Goal: Obtain resource: Obtain resource

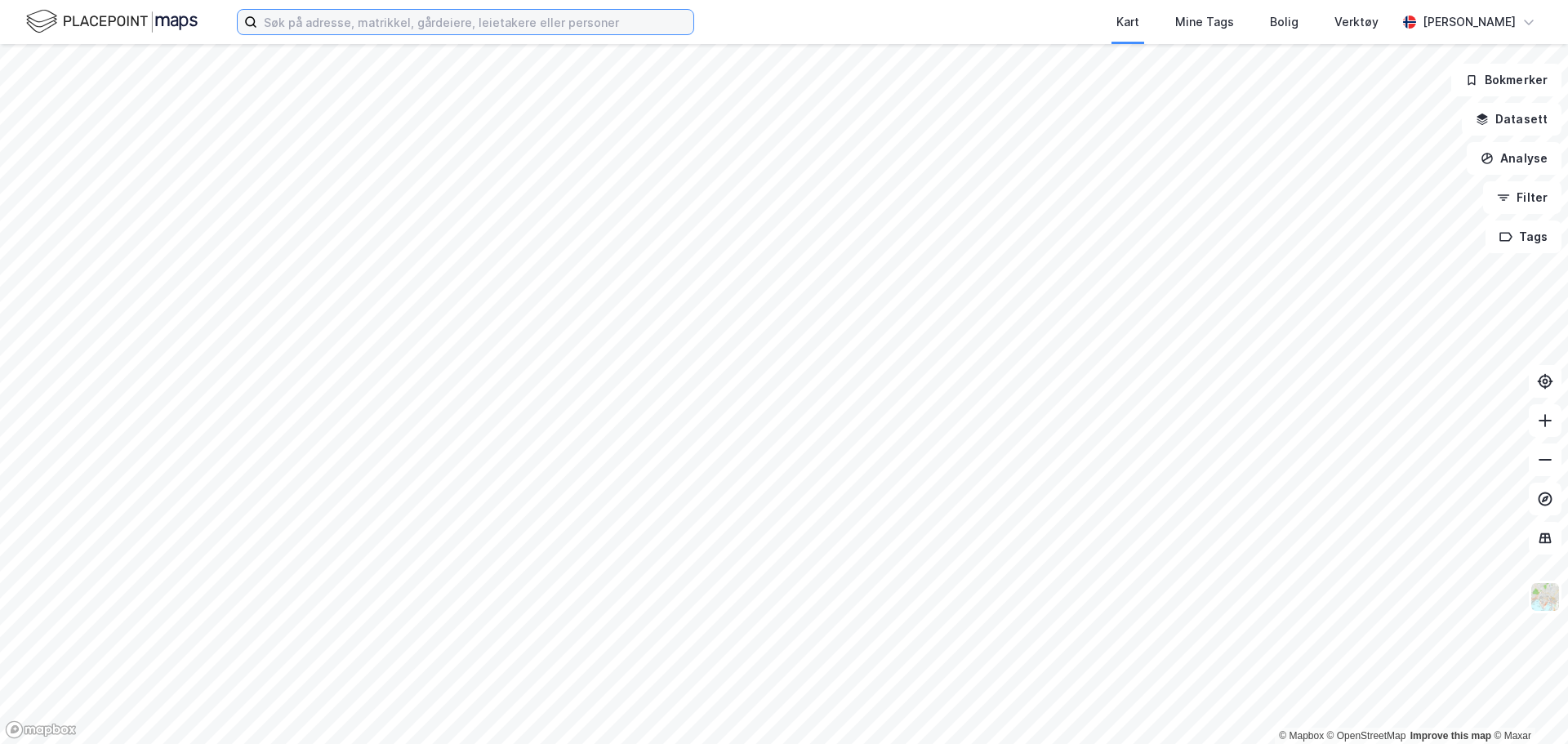
click at [285, 28] on input at bounding box center [475, 22] width 436 height 25
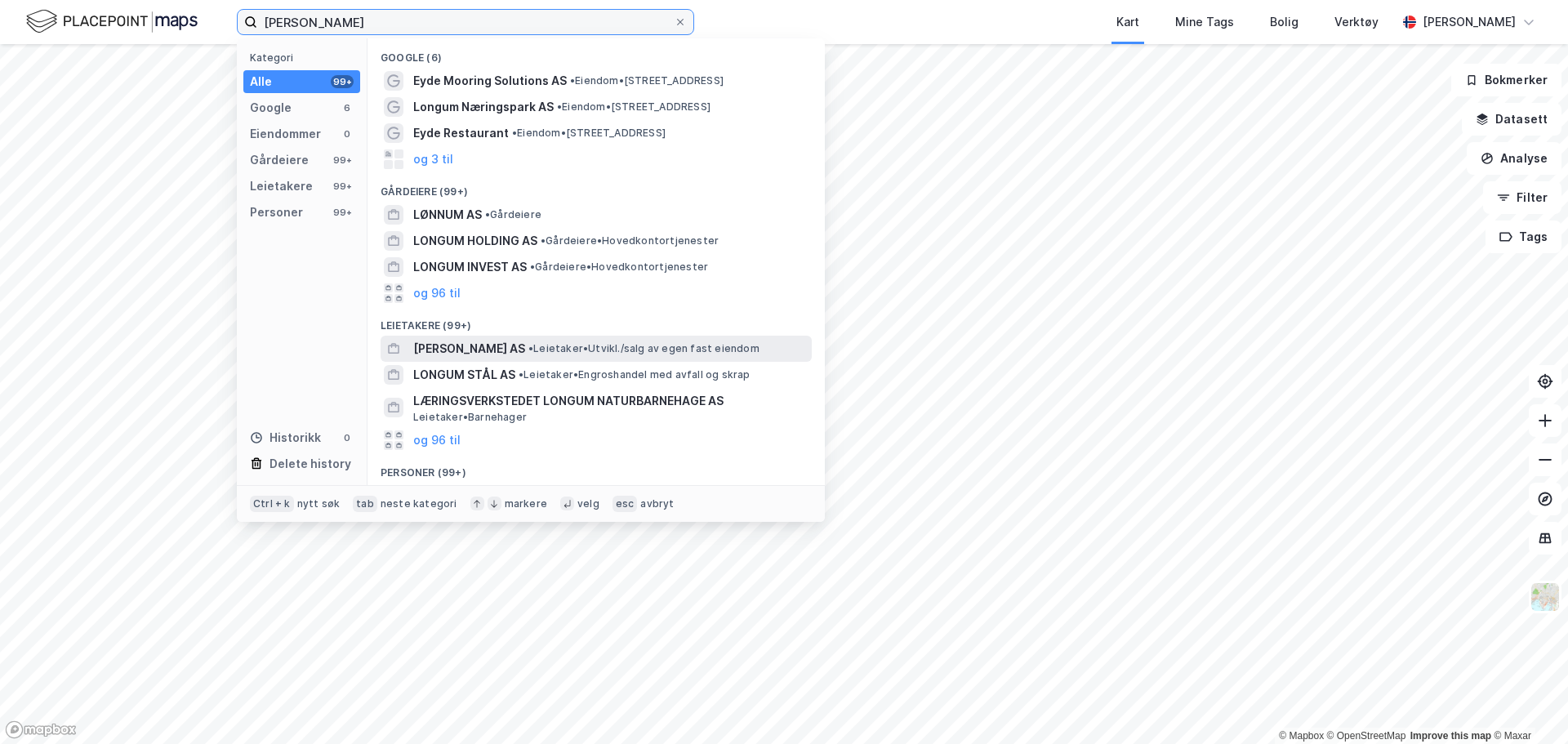
type input "[PERSON_NAME]"
click at [474, 352] on span "[PERSON_NAME] AS" at bounding box center [469, 349] width 112 height 20
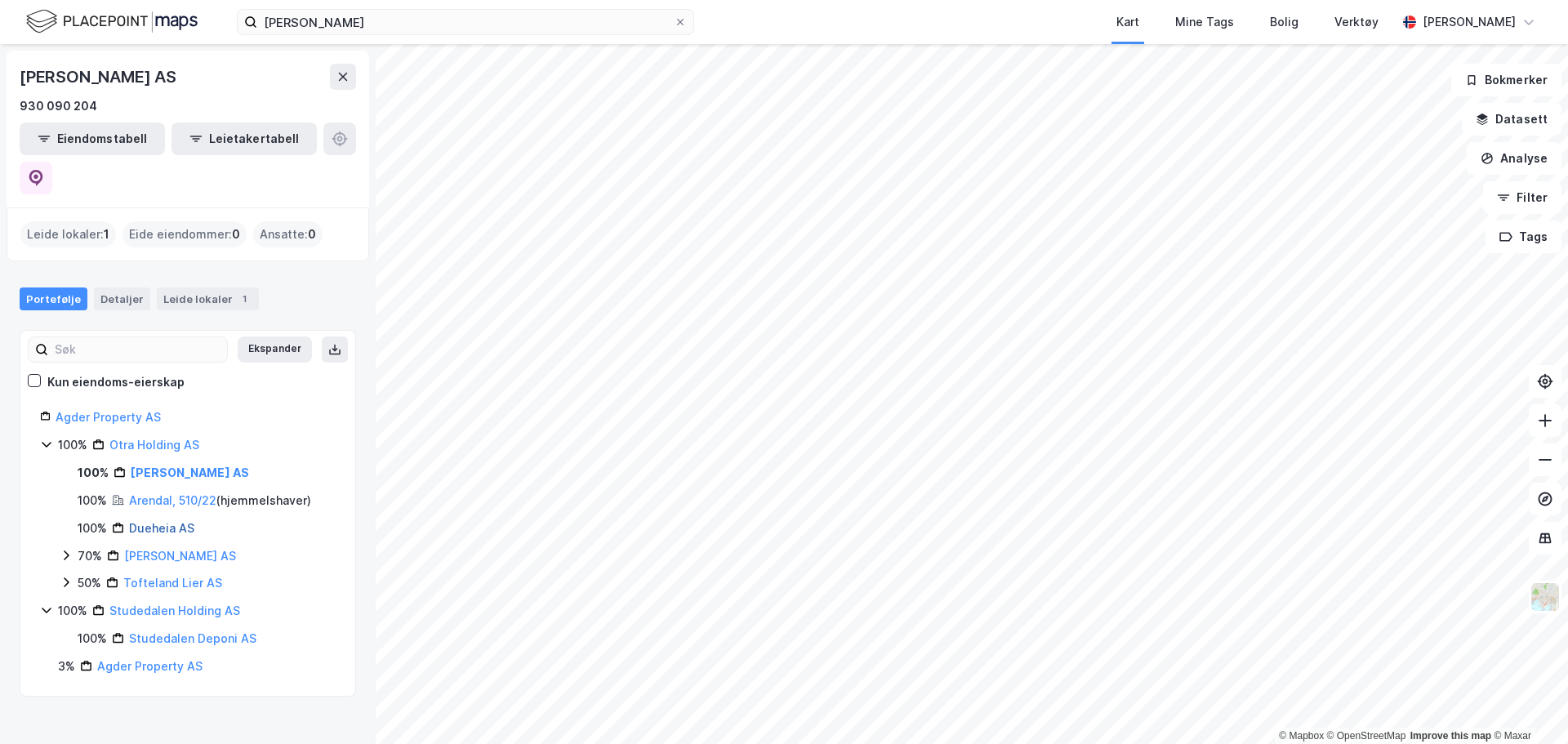
click at [153, 521] on link "Dueheia AS" at bounding box center [162, 527] width 65 height 14
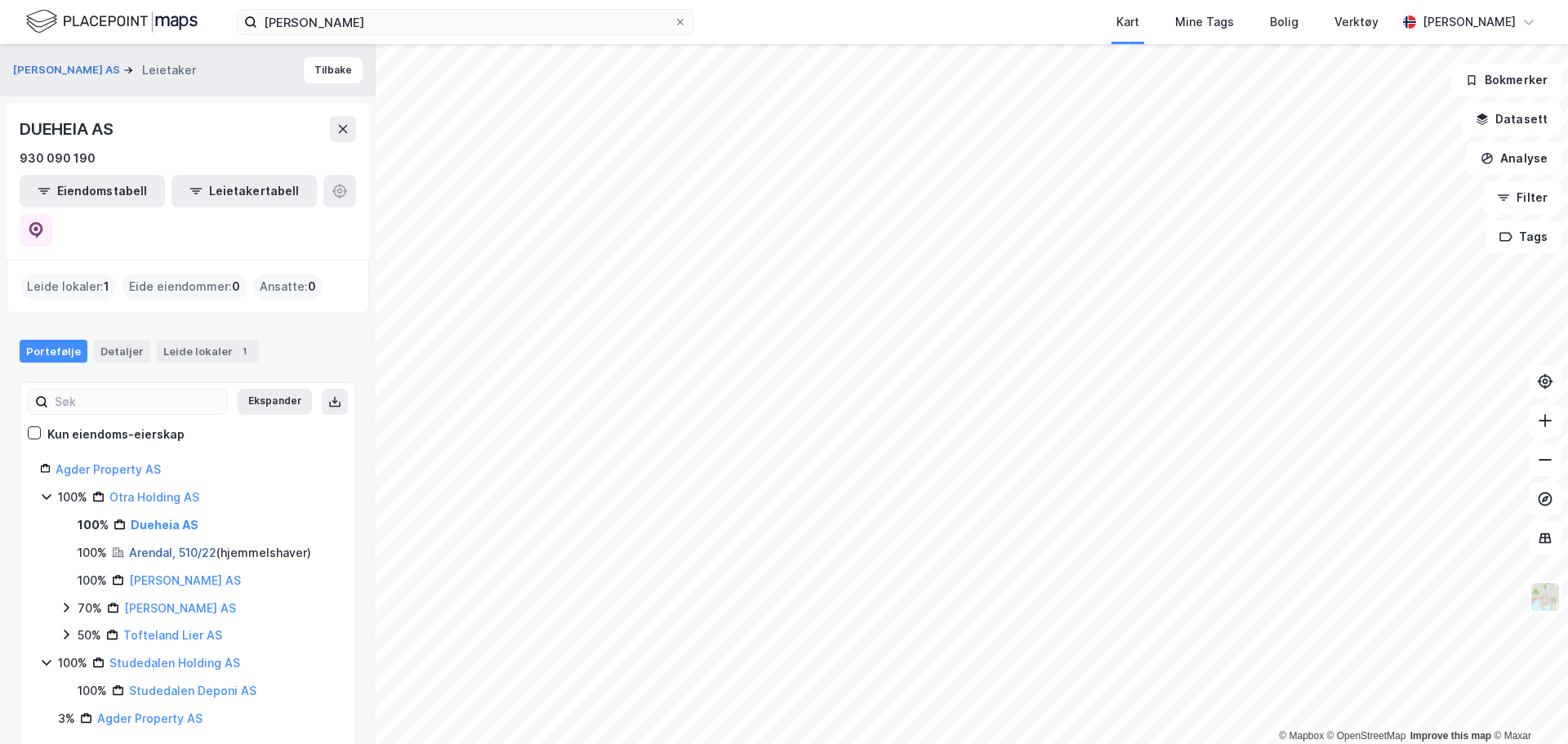
click at [166, 545] on link "Arendal, 510/22" at bounding box center [173, 551] width 87 height 14
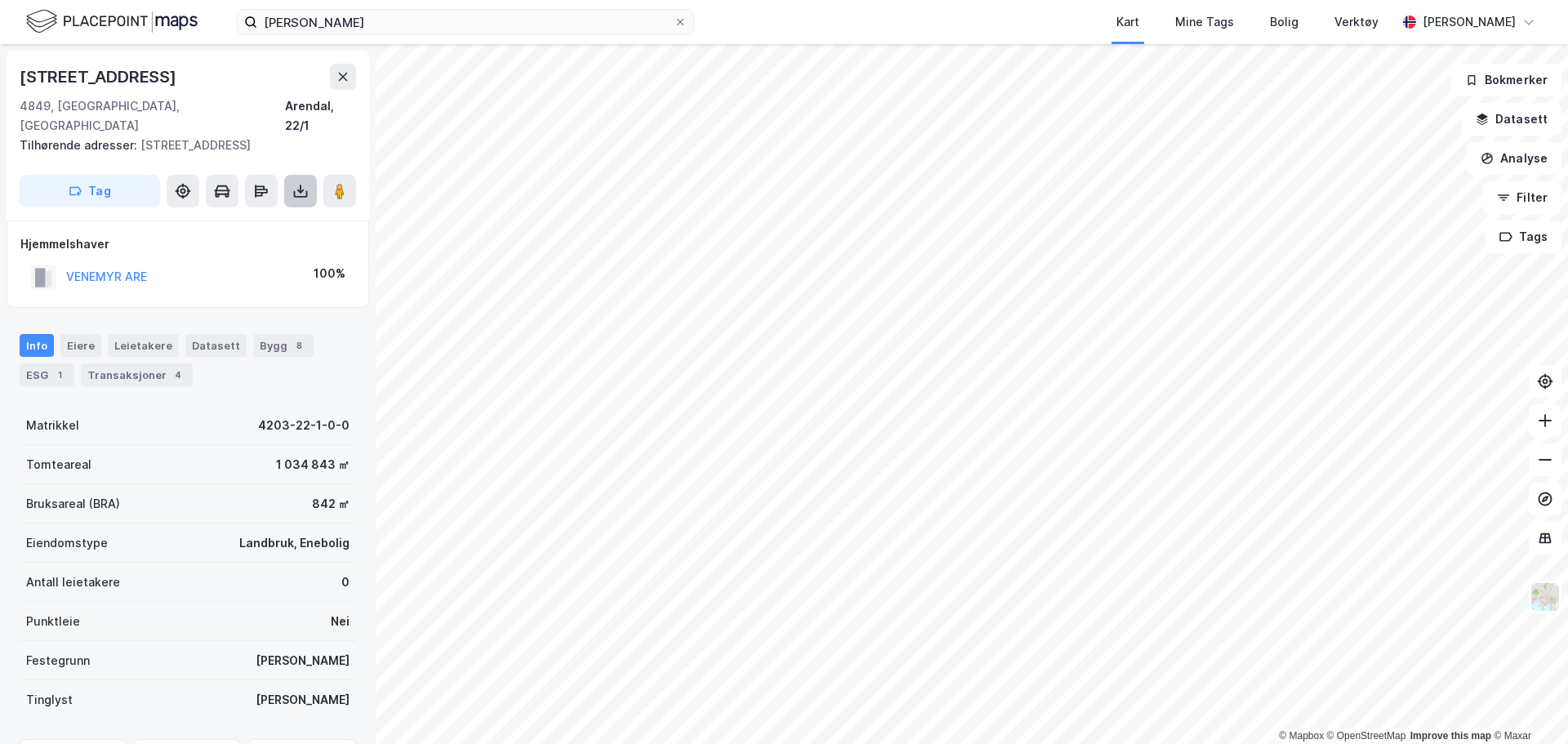
click at [302, 183] on icon at bounding box center [301, 191] width 16 height 16
click at [267, 217] on div "Last ned grunnbok" at bounding box center [220, 223] width 95 height 13
click at [1523, 134] on button "Datasett" at bounding box center [1512, 119] width 100 height 33
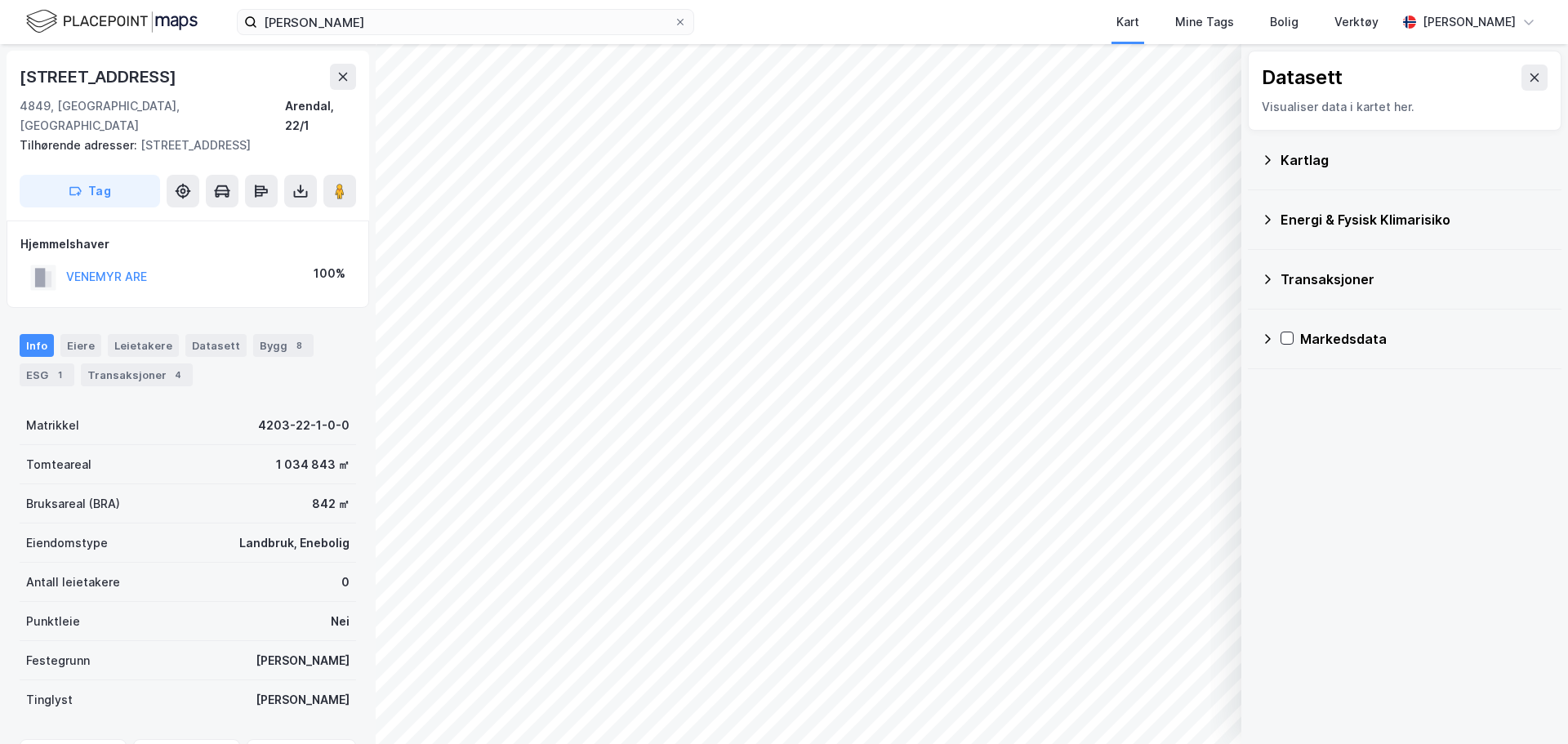
click at [1270, 161] on icon at bounding box center [1267, 160] width 13 height 13
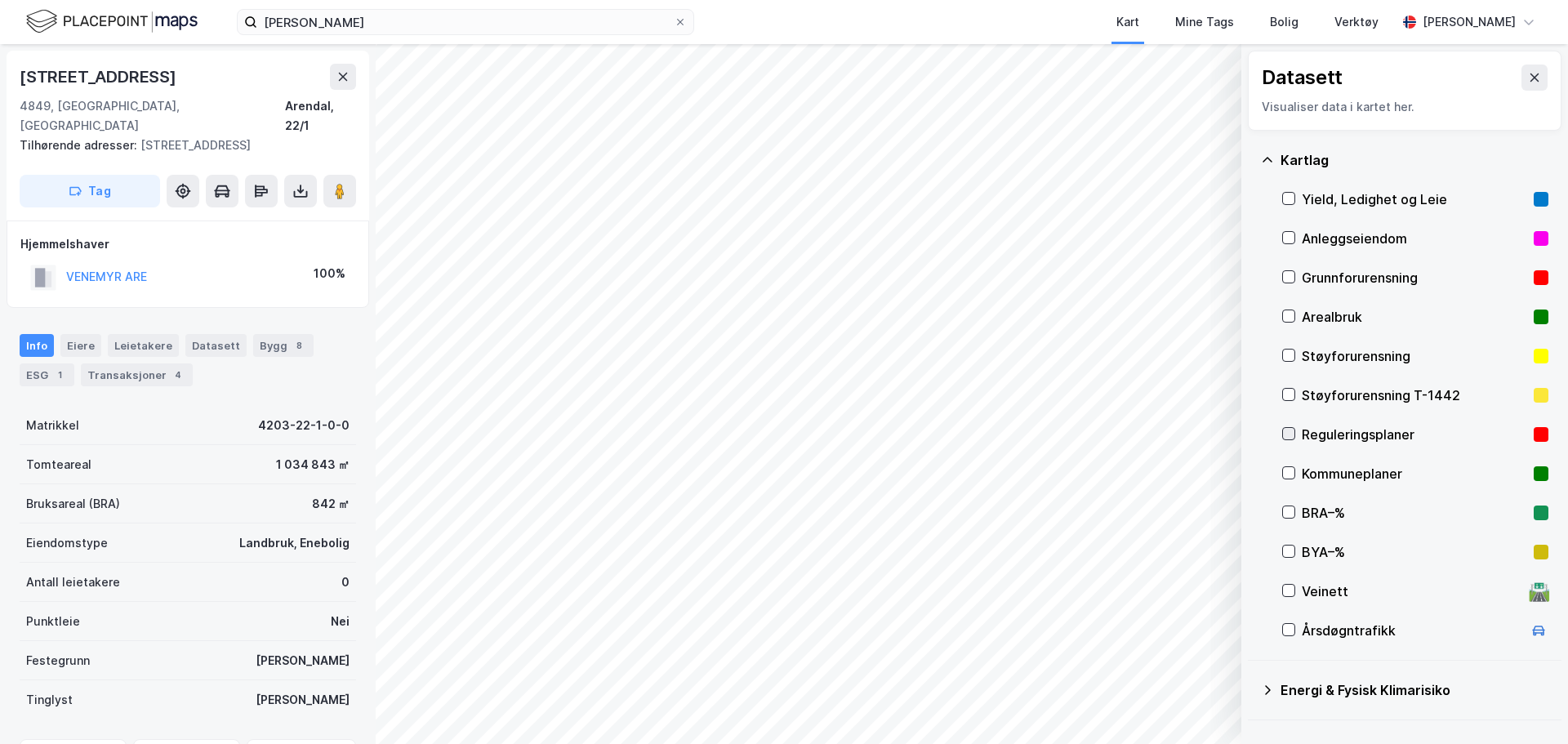
click at [1289, 427] on div at bounding box center [1289, 433] width 13 height 13
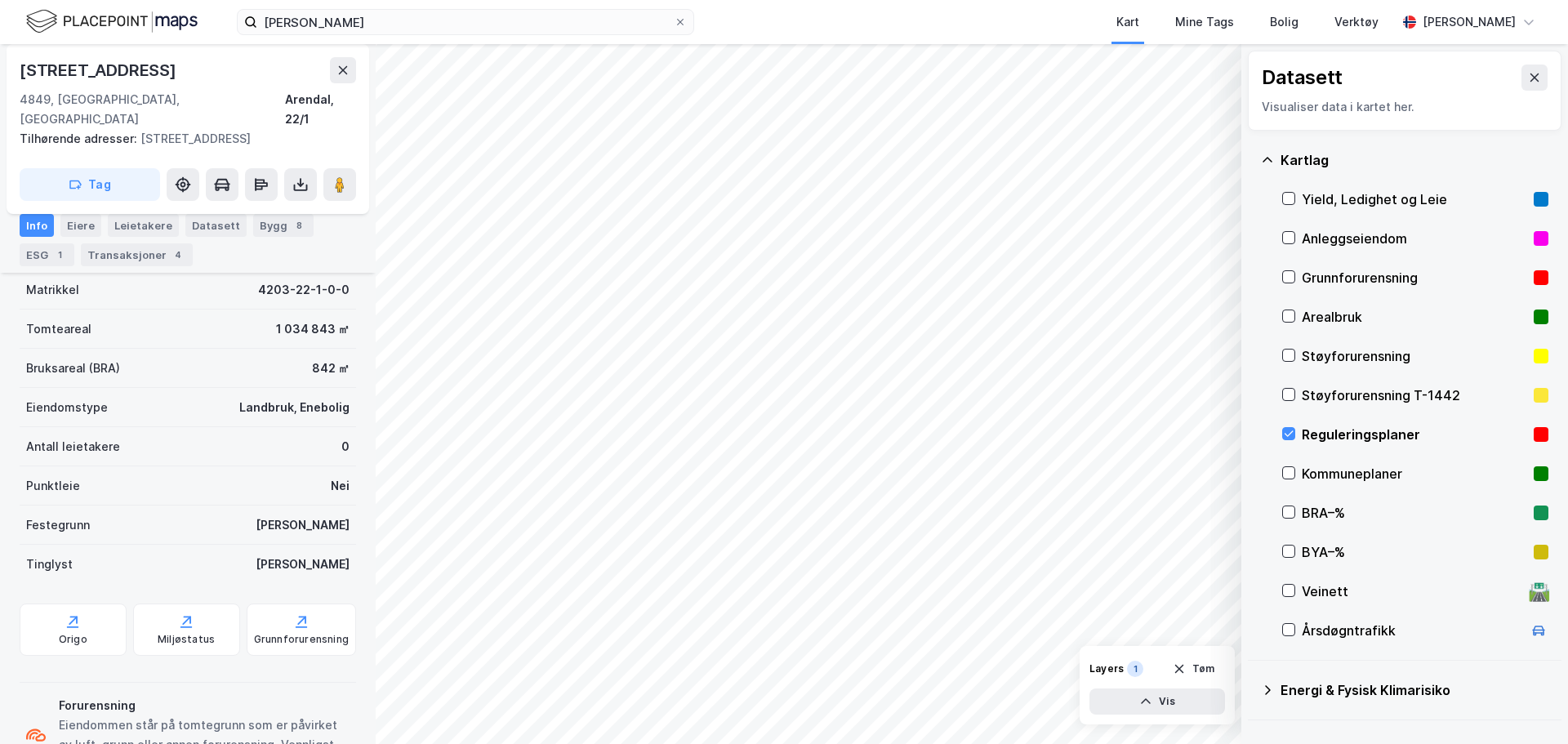
scroll to position [186, 0]
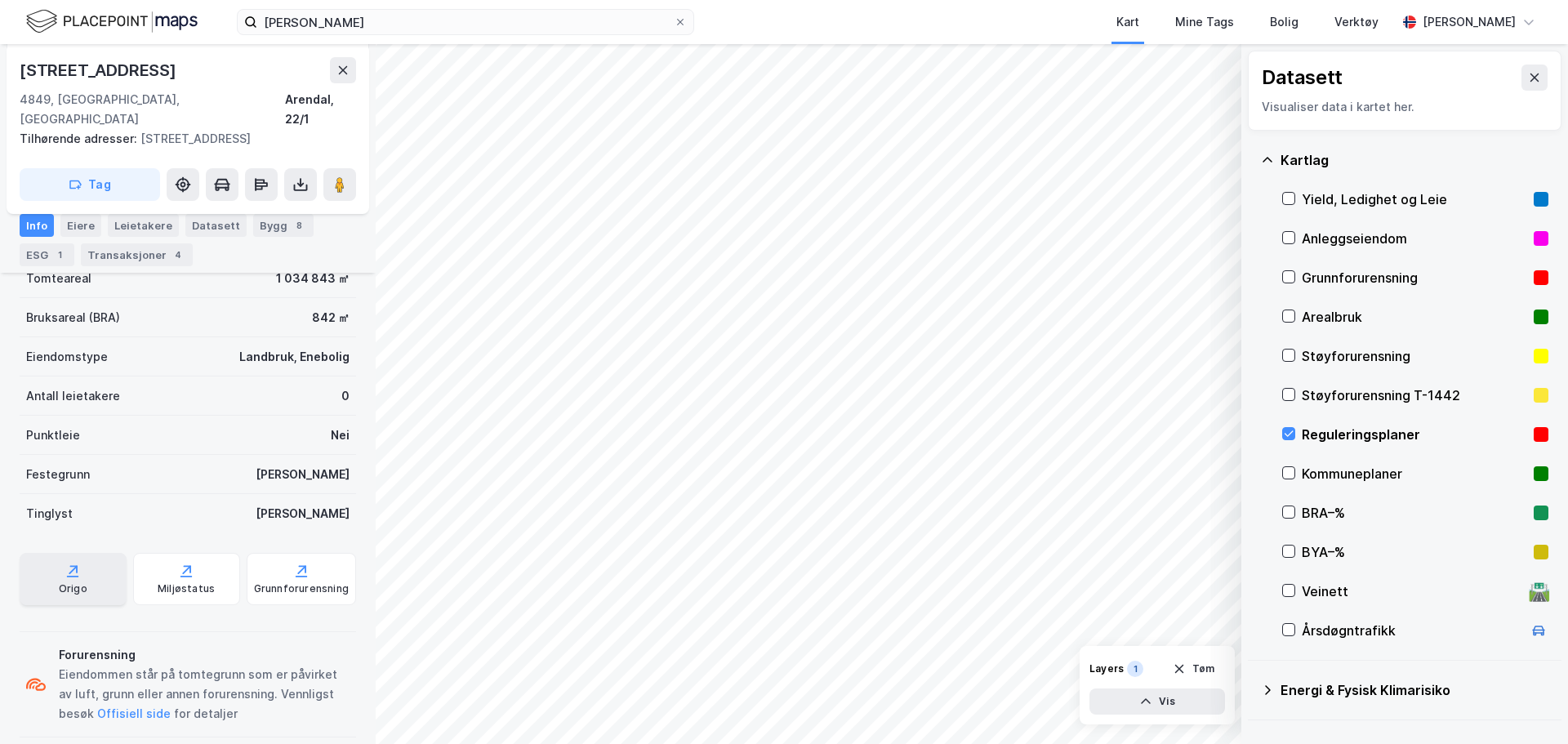
click at [78, 560] on div "Origo" at bounding box center [74, 579] width 107 height 53
